Goal: Navigation & Orientation: Find specific page/section

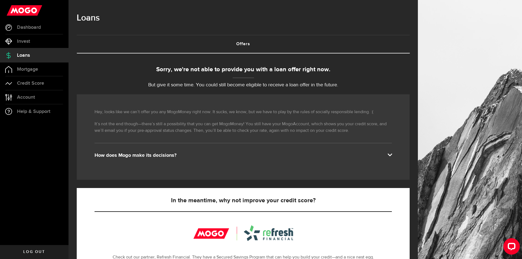
scroll to position [111, 0]
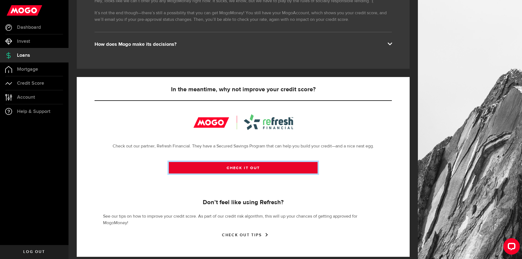
click at [229, 170] on link "CHECK IT OUT" at bounding box center [243, 168] width 149 height 12
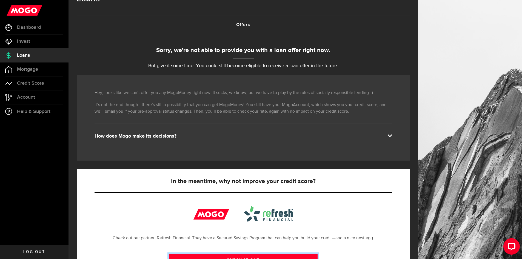
scroll to position [0, 0]
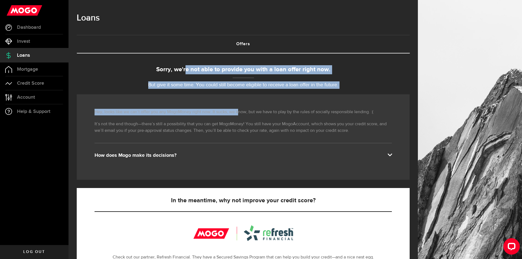
drag, startPoint x: 189, startPoint y: 73, endPoint x: 239, endPoint y: 102, distance: 57.8
click at [239, 102] on div "Sorry, we're not able to provide you with a loan offer right now. But give it s…" at bounding box center [243, 216] width 333 height 303
click at [181, 96] on div "Hey, looks like we can’t offer you any MogoMoney right now. It sucks, we know, …" at bounding box center [243, 137] width 333 height 86
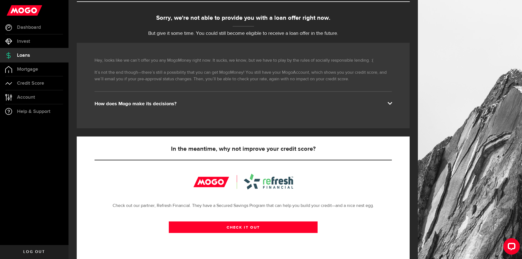
scroll to position [111, 0]
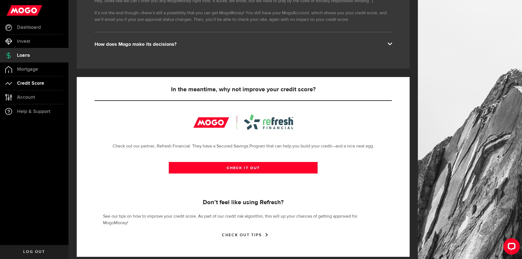
click at [41, 83] on span "Credit Score" at bounding box center [30, 83] width 27 height 5
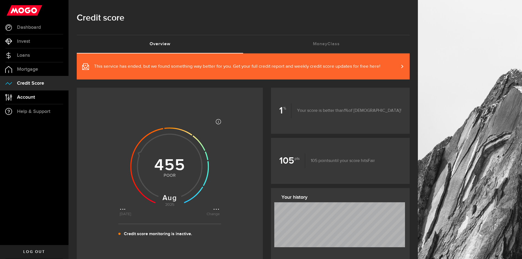
click at [36, 101] on link "Account Compte" at bounding box center [34, 97] width 69 height 14
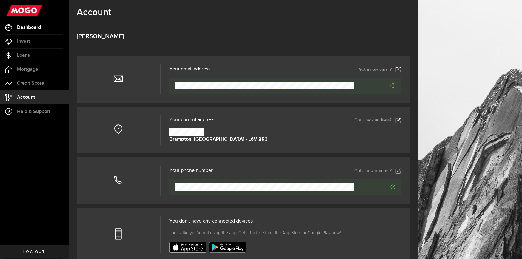
click at [36, 29] on span "Dashboard" at bounding box center [29, 27] width 24 height 5
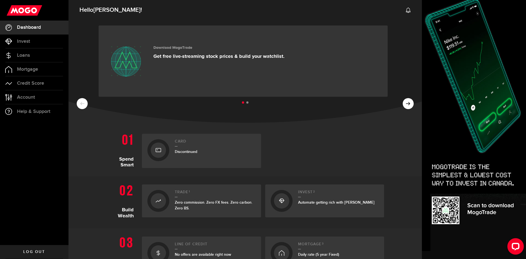
click at [407, 107] on button at bounding box center [408, 103] width 11 height 11
